Goal: Task Accomplishment & Management: Manage account settings

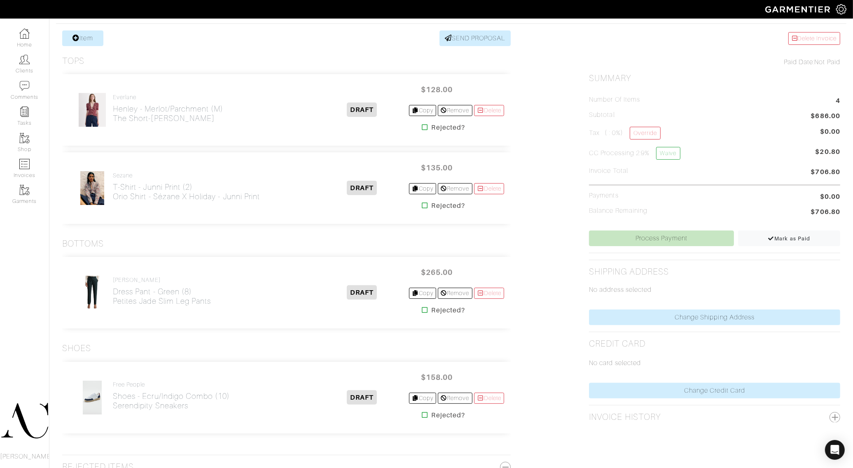
scroll to position [154, 0]
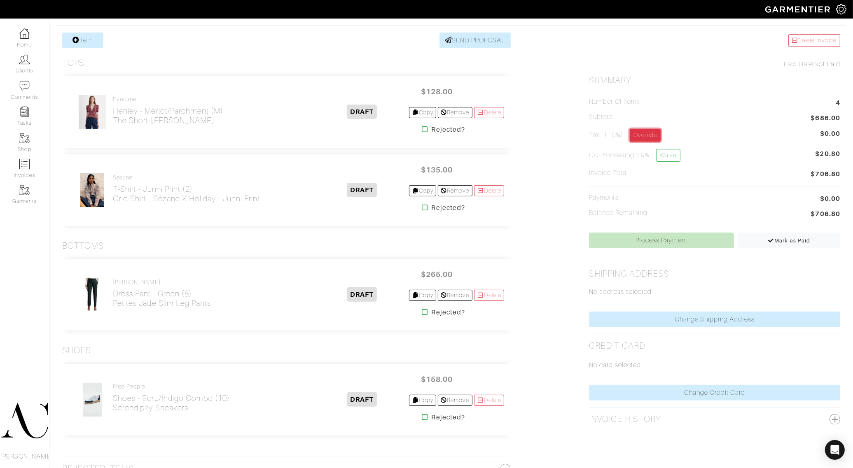
click at [635, 138] on link "Override" at bounding box center [645, 135] width 31 height 13
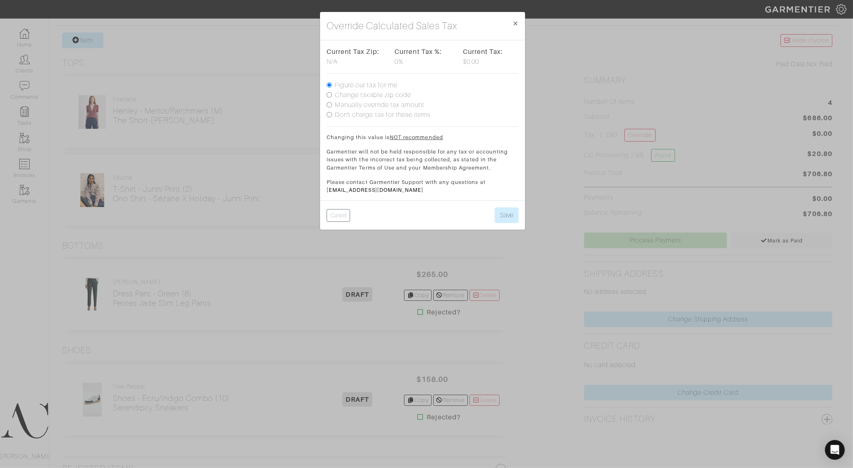
click at [384, 96] on label "Change taxable zip code" at bounding box center [373, 95] width 76 height 10
click at [332, 96] on input "Change taxable zip code" at bounding box center [329, 94] width 5 height 5
radio input "true"
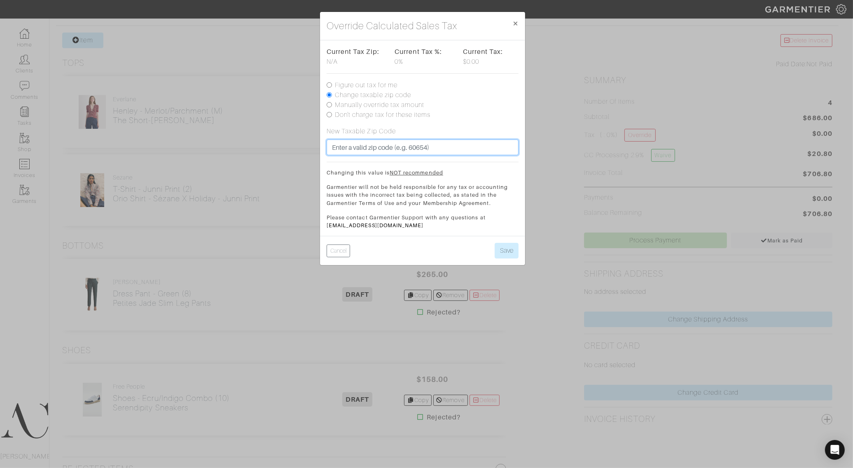
click at [358, 142] on input "text" at bounding box center [423, 148] width 192 height 16
type input "90292"
click at [495, 243] on button "Save" at bounding box center [507, 251] width 24 height 16
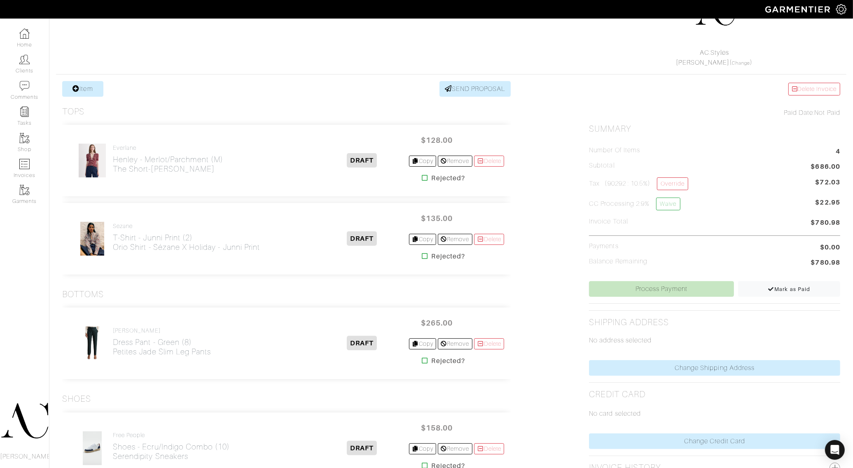
scroll to position [103, 0]
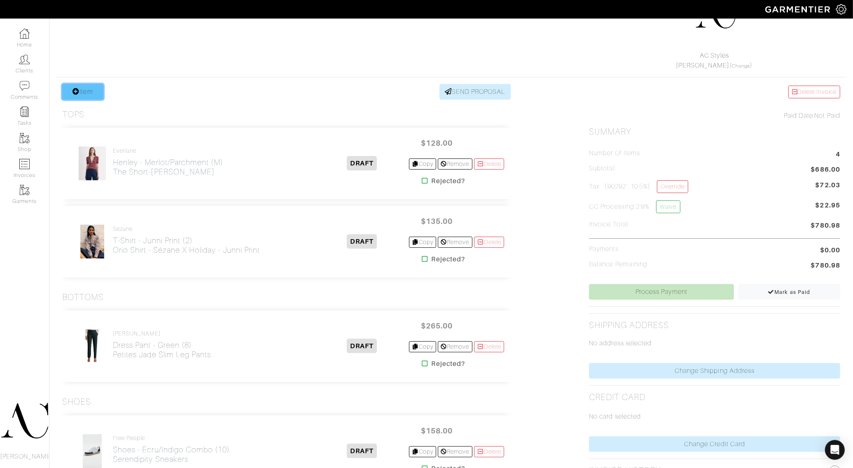
click at [93, 89] on link "Item" at bounding box center [82, 92] width 41 height 16
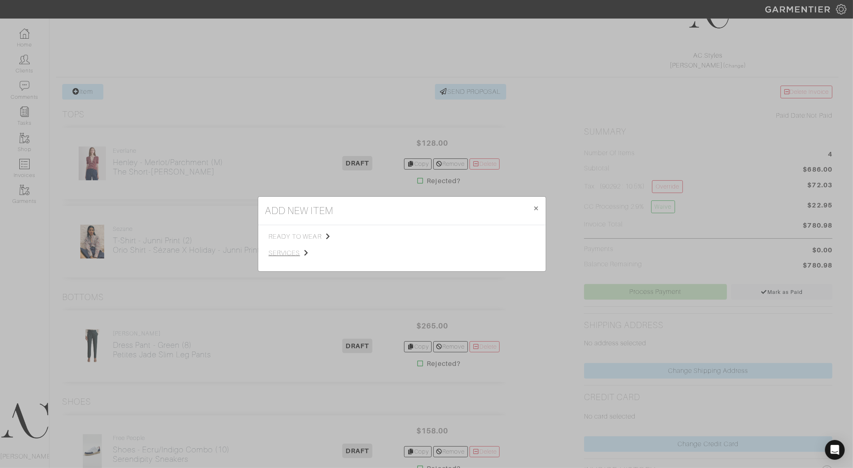
click at [292, 252] on span "services" at bounding box center [310, 253] width 83 height 10
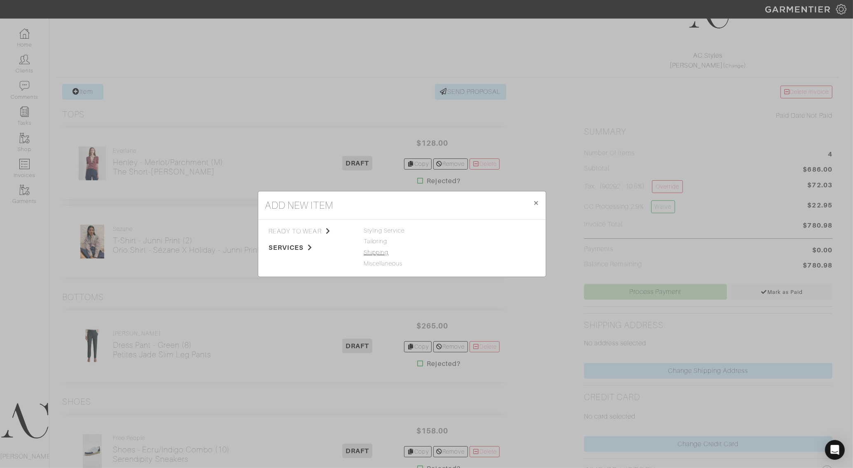
click at [382, 252] on link "Shipping" at bounding box center [376, 252] width 25 height 7
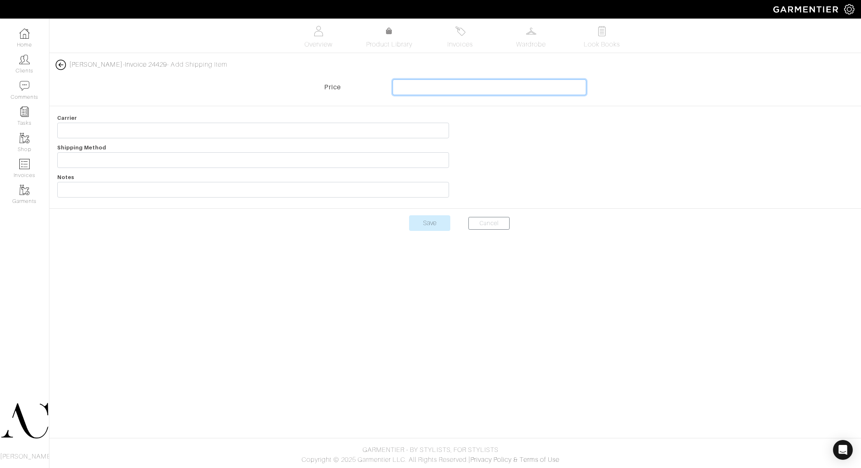
click at [550, 93] on input "text" at bounding box center [490, 88] width 194 height 16
type input "10"
click at [293, 122] on div "Carrier Shipping Method Notes" at bounding box center [253, 157] width 404 height 89
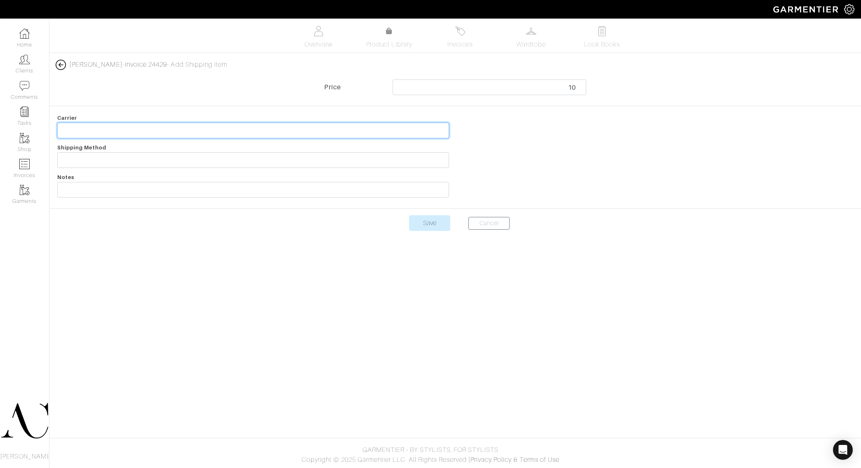
click at [293, 125] on input "text" at bounding box center [253, 131] width 392 height 16
type input "Return Fee"
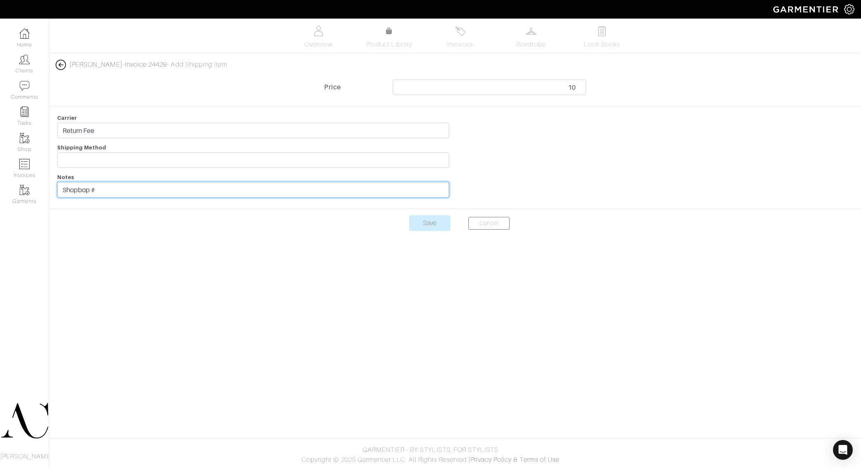
paste input "135545486"
type input "Shopbop #135545486"
click at [428, 223] on input "Save" at bounding box center [429, 223] width 41 height 16
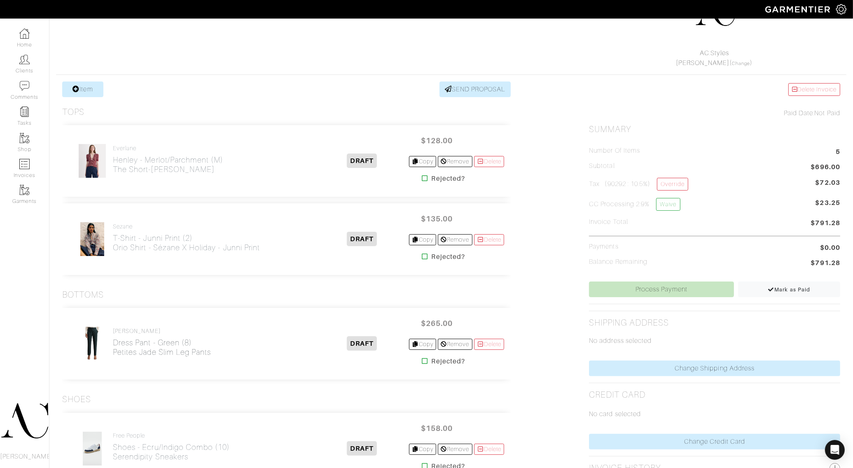
scroll to position [103, 0]
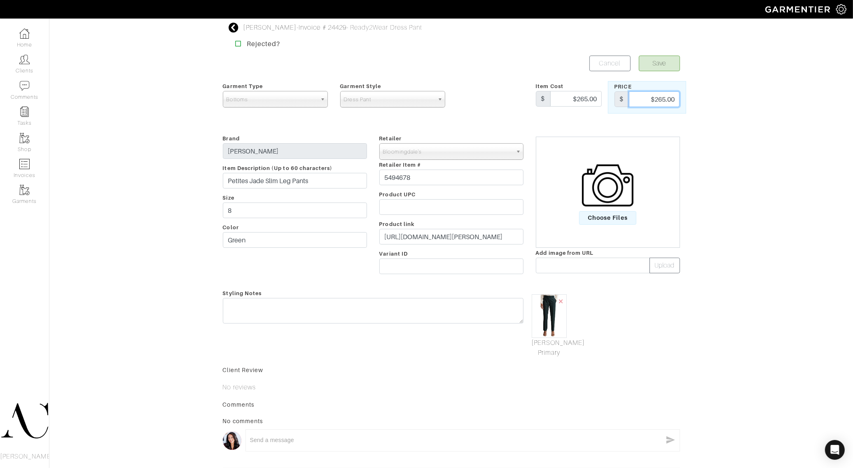
click at [655, 100] on input "$265.00" at bounding box center [654, 99] width 51 height 16
type input "0"
click at [666, 66] on button "Save" at bounding box center [659, 64] width 41 height 16
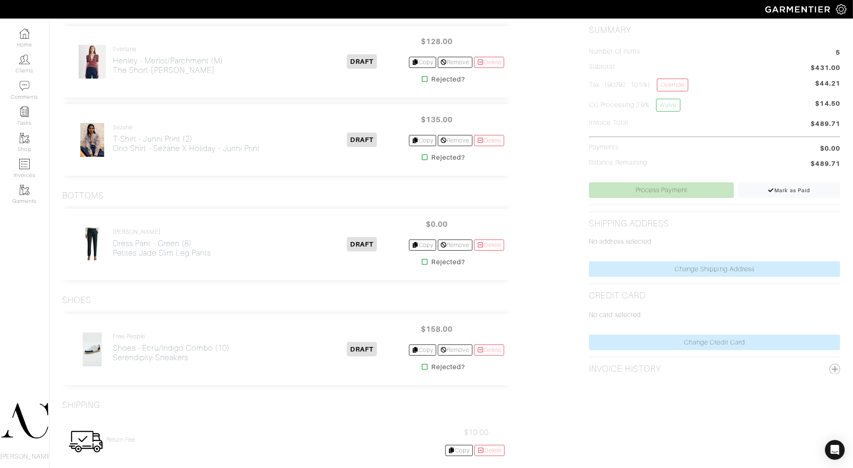
scroll to position [206, 0]
